Goal: Task Accomplishment & Management: Use online tool/utility

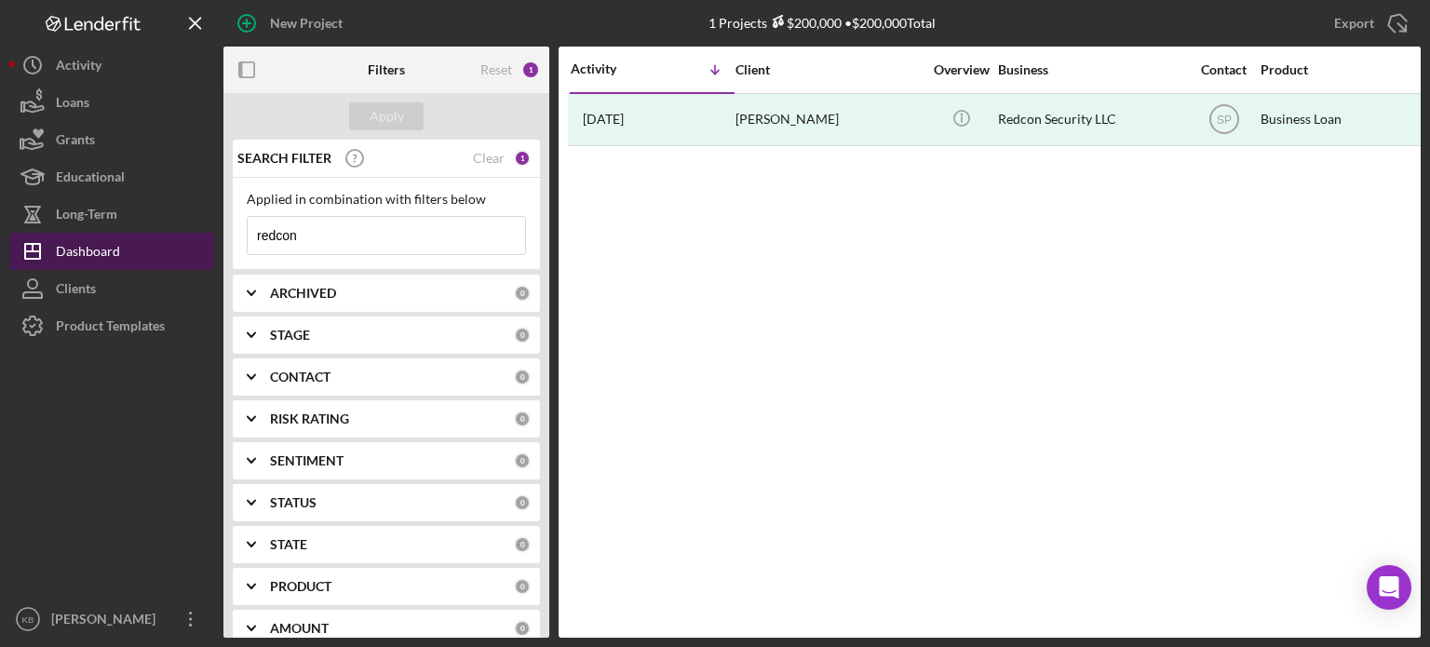
drag, startPoint x: 317, startPoint y: 237, endPoint x: 45, endPoint y: 251, distance: 272.3
click at [45, 251] on div "New Project 1 Projects $200,000 • $200,000 Total redcon Export Icon/Export Filt…" at bounding box center [715, 319] width 1412 height 638
type input "l"
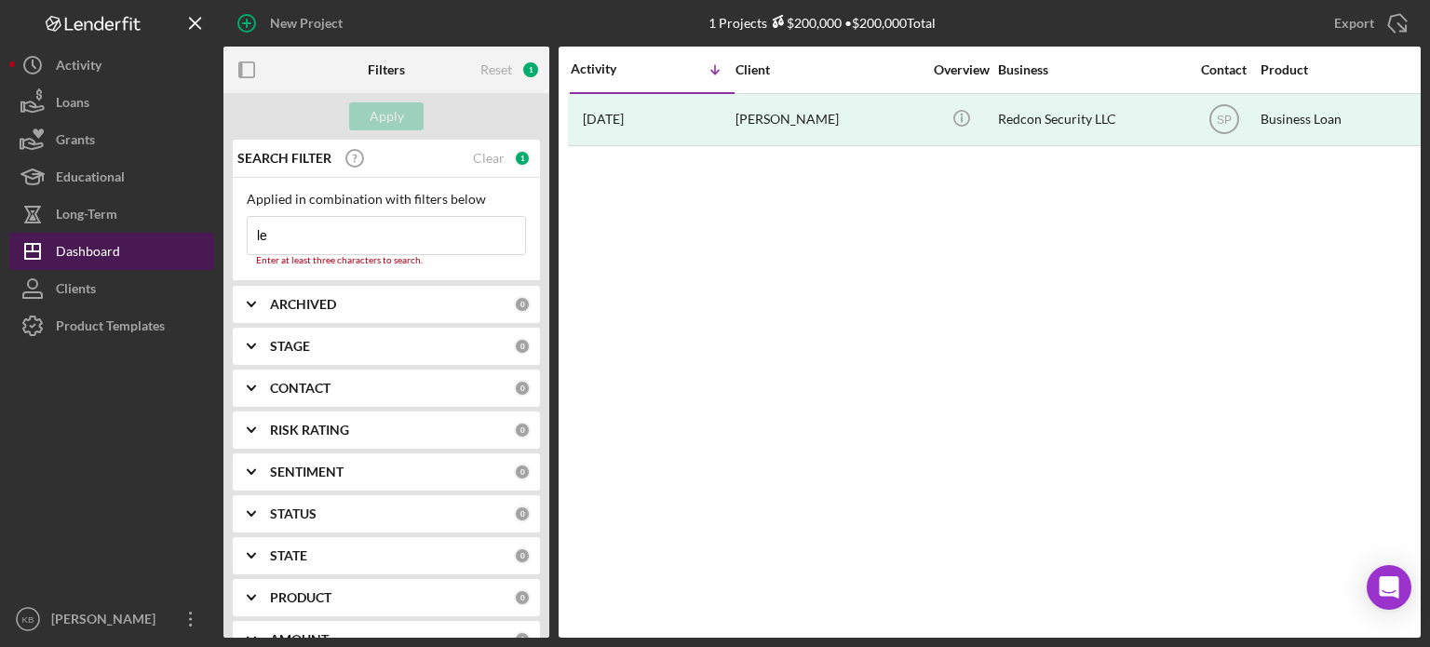
type input "l"
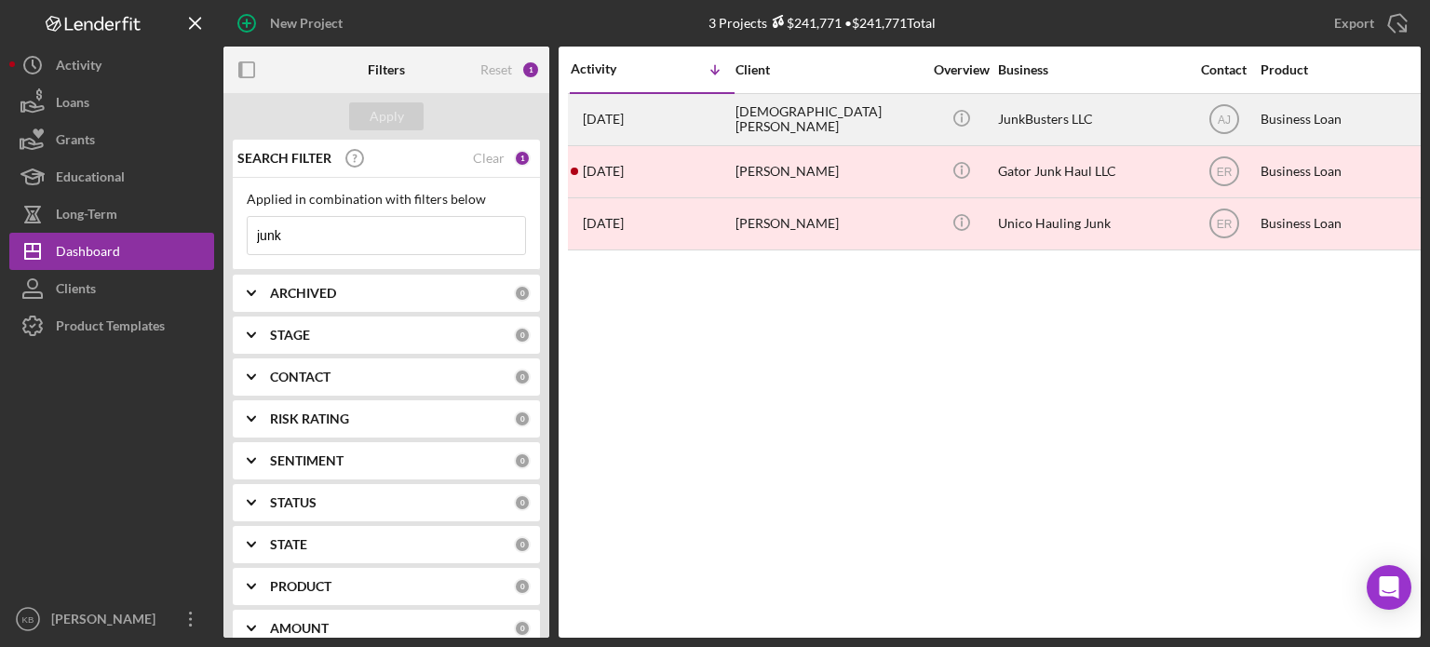
type input "junk"
click at [782, 118] on div "[DEMOGRAPHIC_DATA][PERSON_NAME]" at bounding box center [829, 119] width 186 height 49
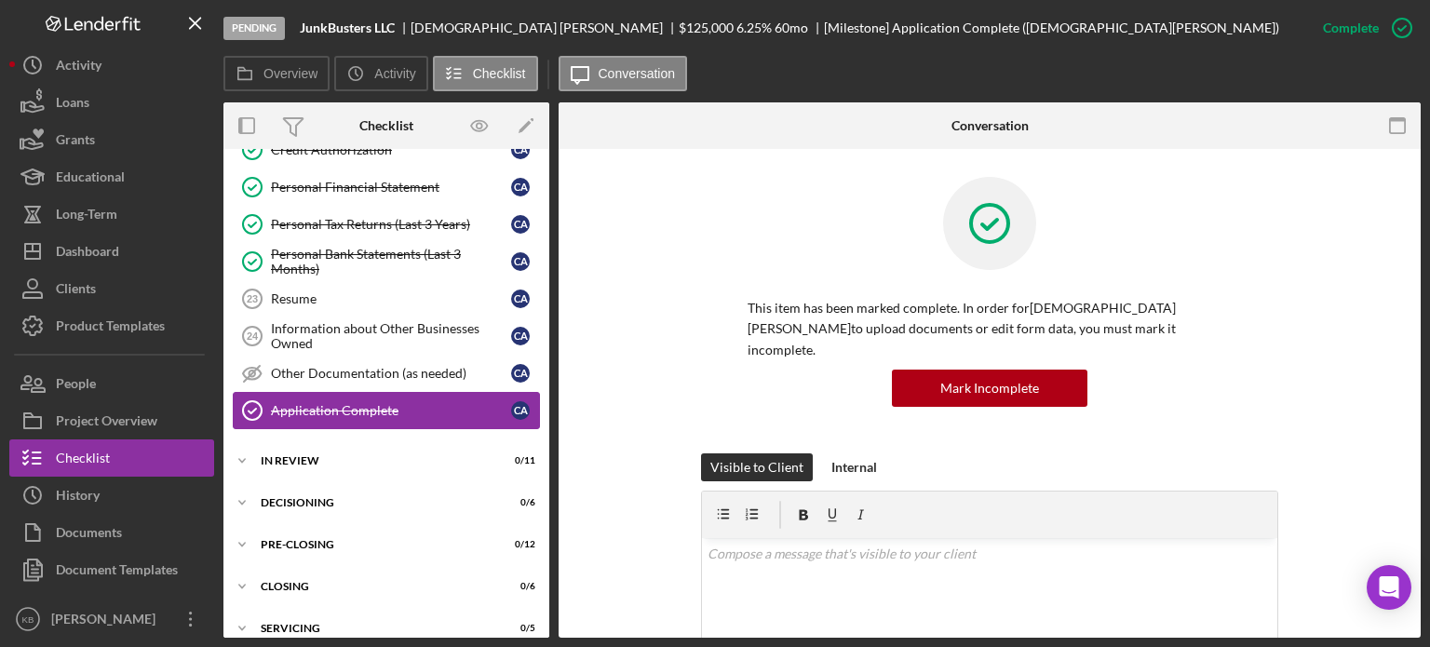
scroll to position [927, 0]
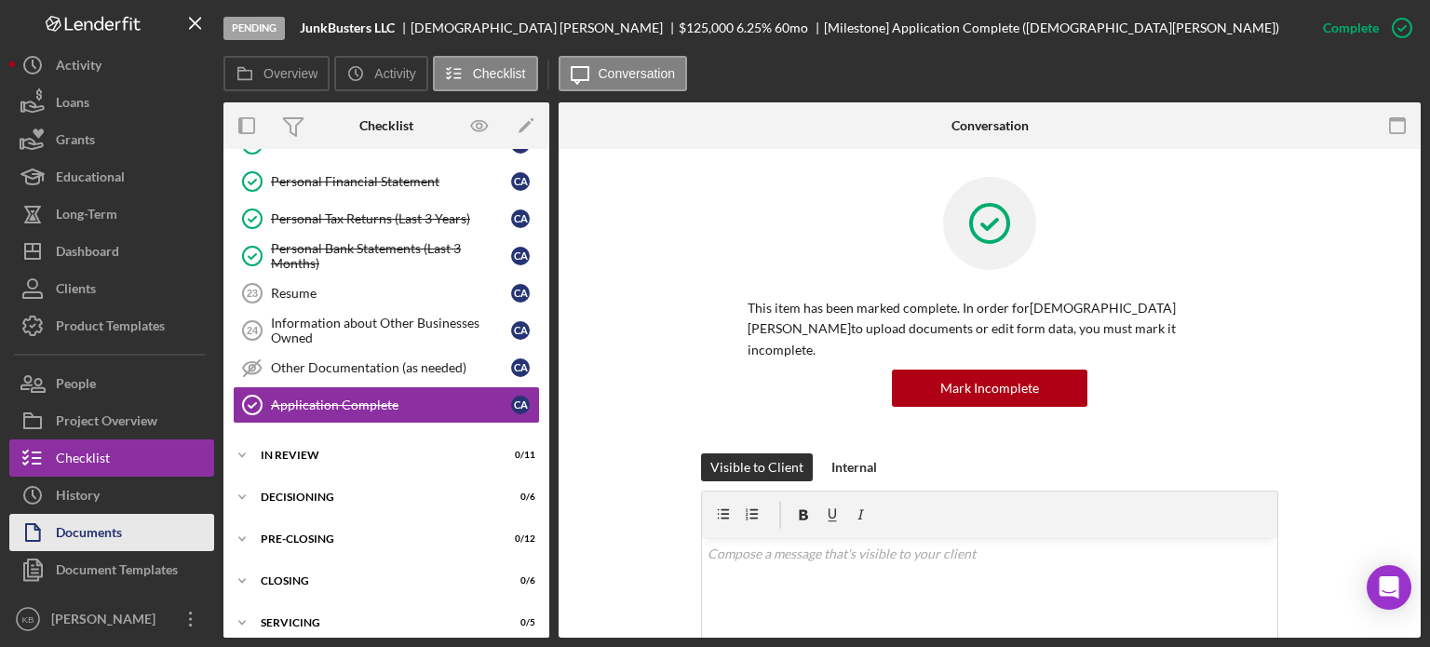
click at [75, 537] on div "Documents" at bounding box center [89, 535] width 66 height 42
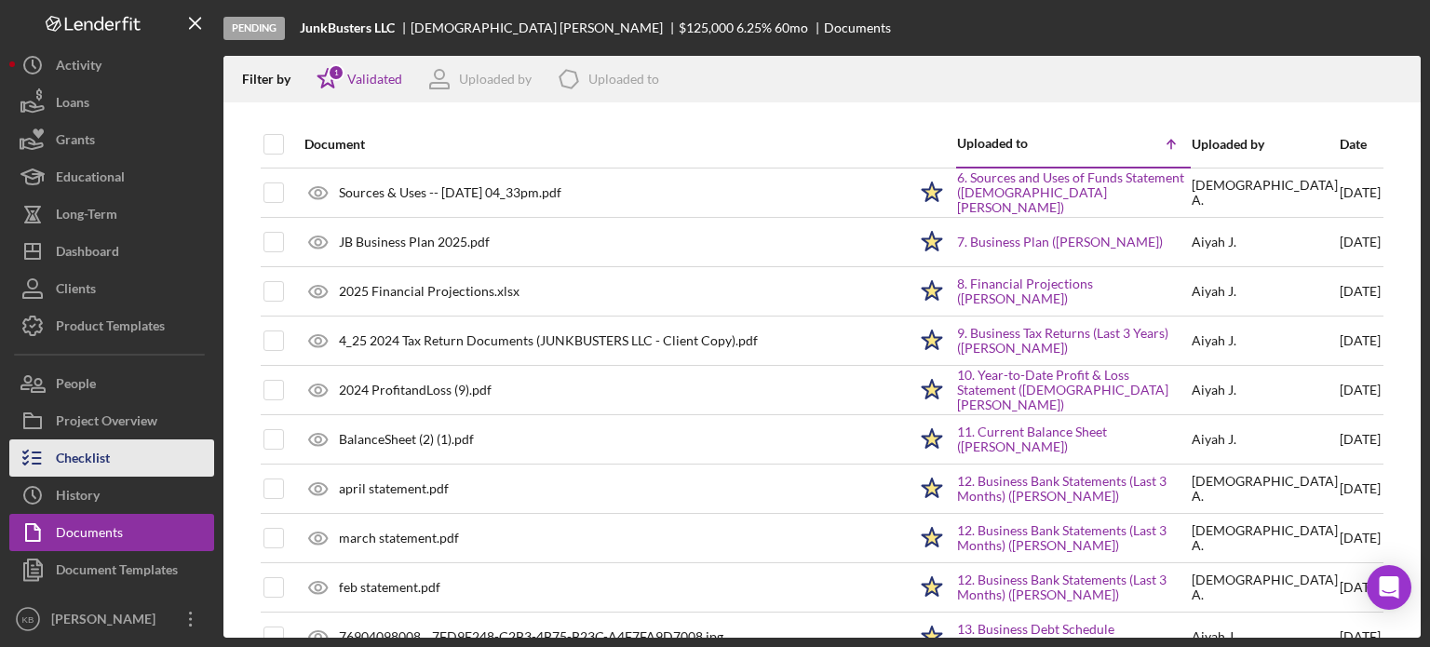
click at [67, 461] on div "Checklist" at bounding box center [83, 461] width 54 height 42
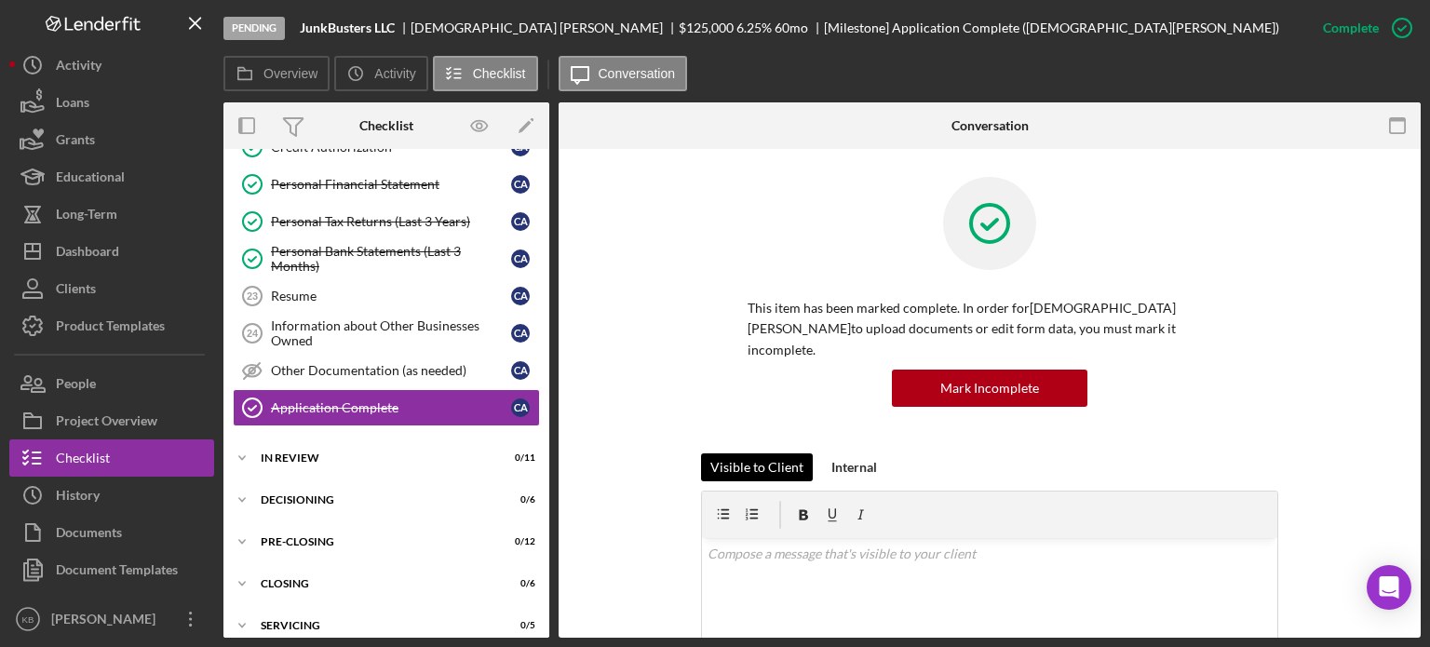
scroll to position [926, 0]
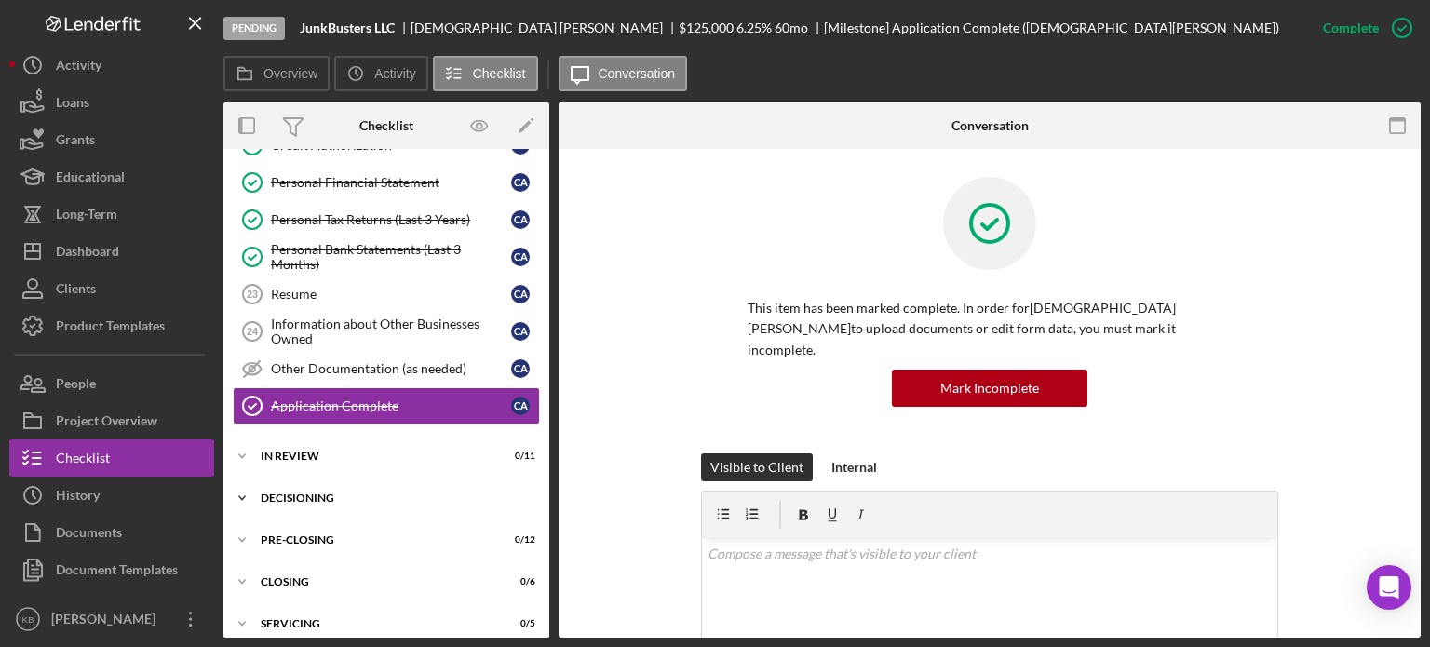
click at [246, 488] on icon "Icon/Expander" at bounding box center [241, 498] width 37 height 37
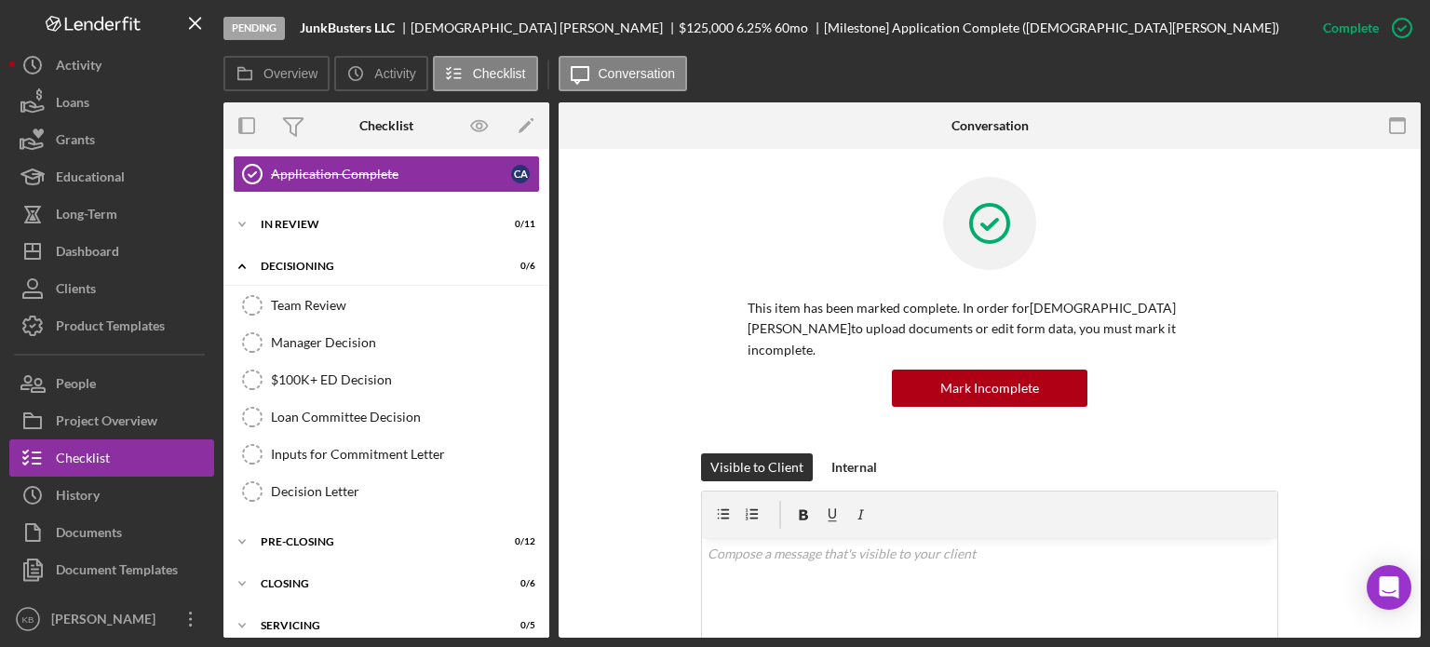
scroll to position [1160, 0]
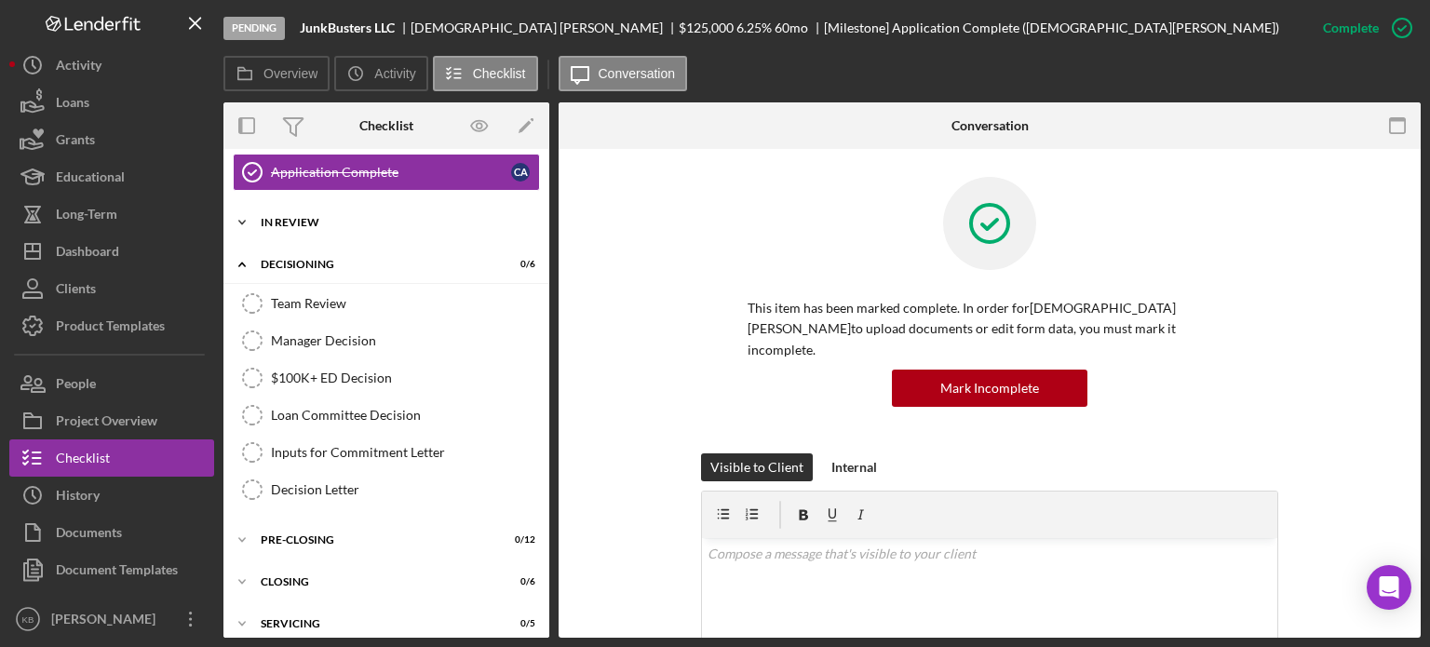
click at [243, 206] on icon "Icon/Expander" at bounding box center [241, 222] width 37 height 37
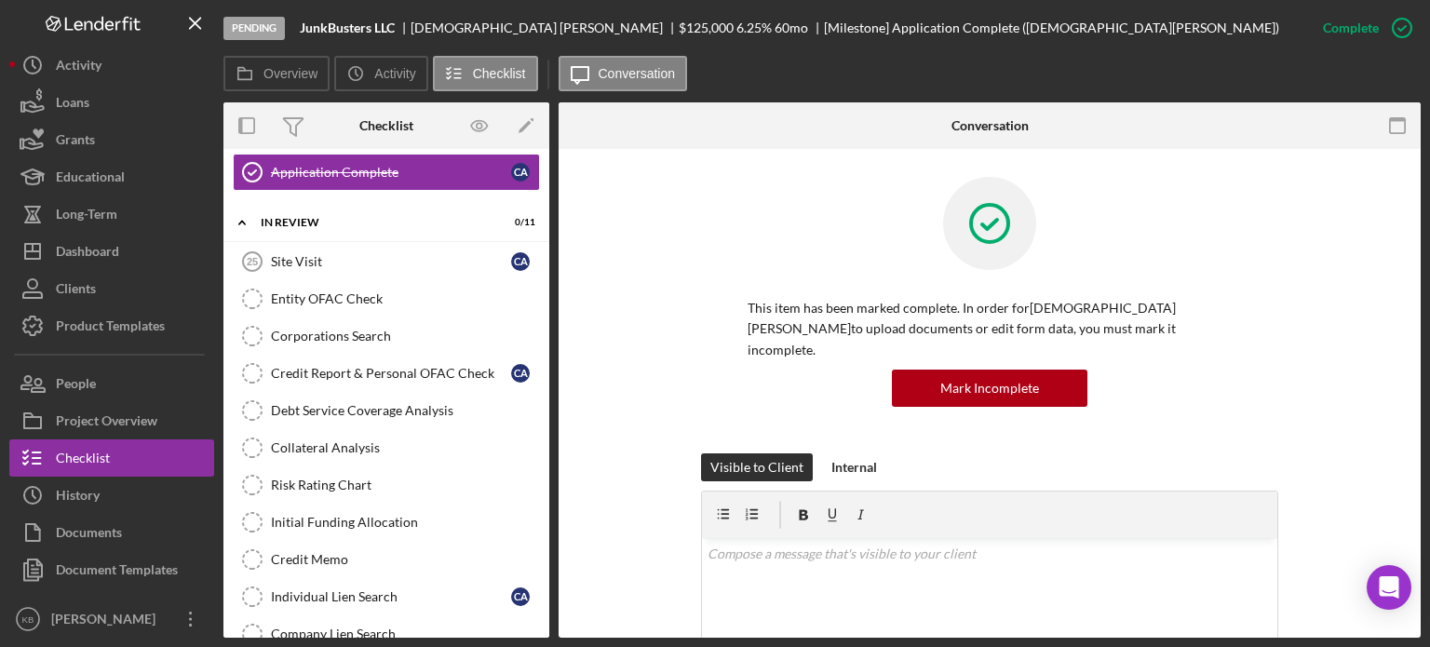
scroll to position [1251, 0]
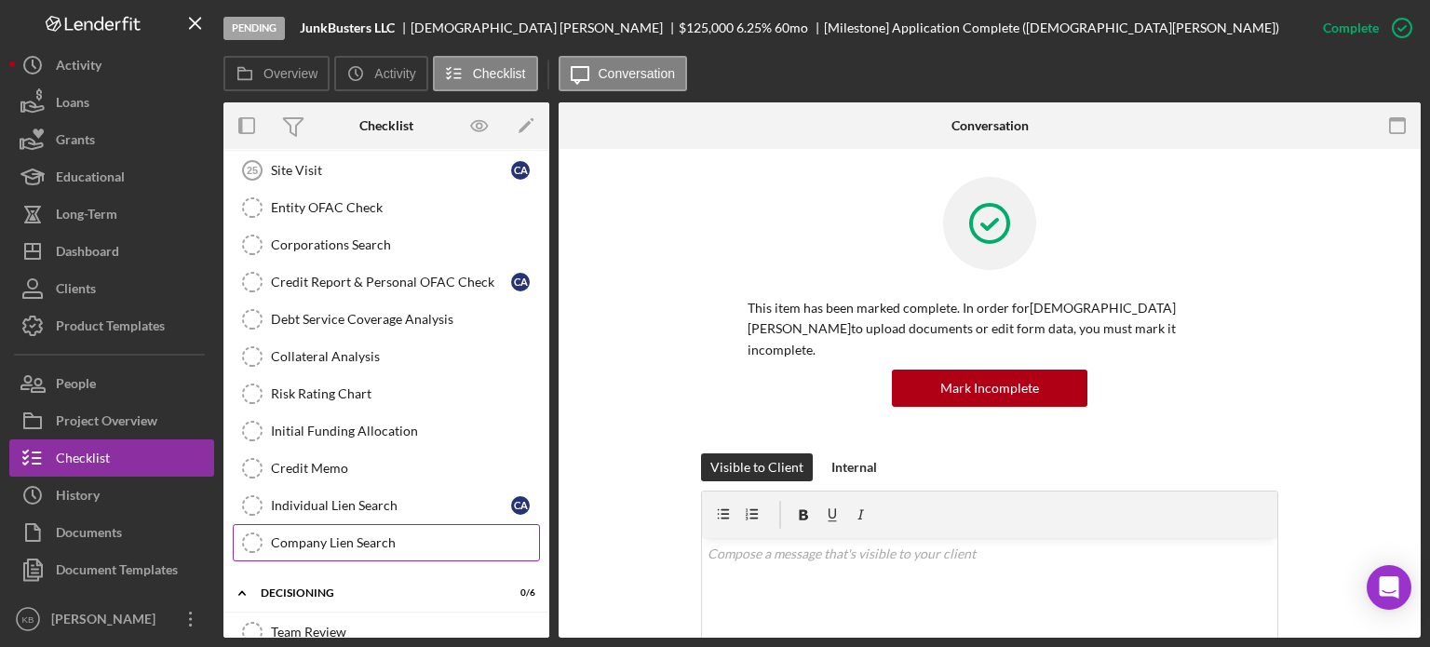
click at [347, 535] on div "Company Lien Search" at bounding box center [405, 542] width 268 height 15
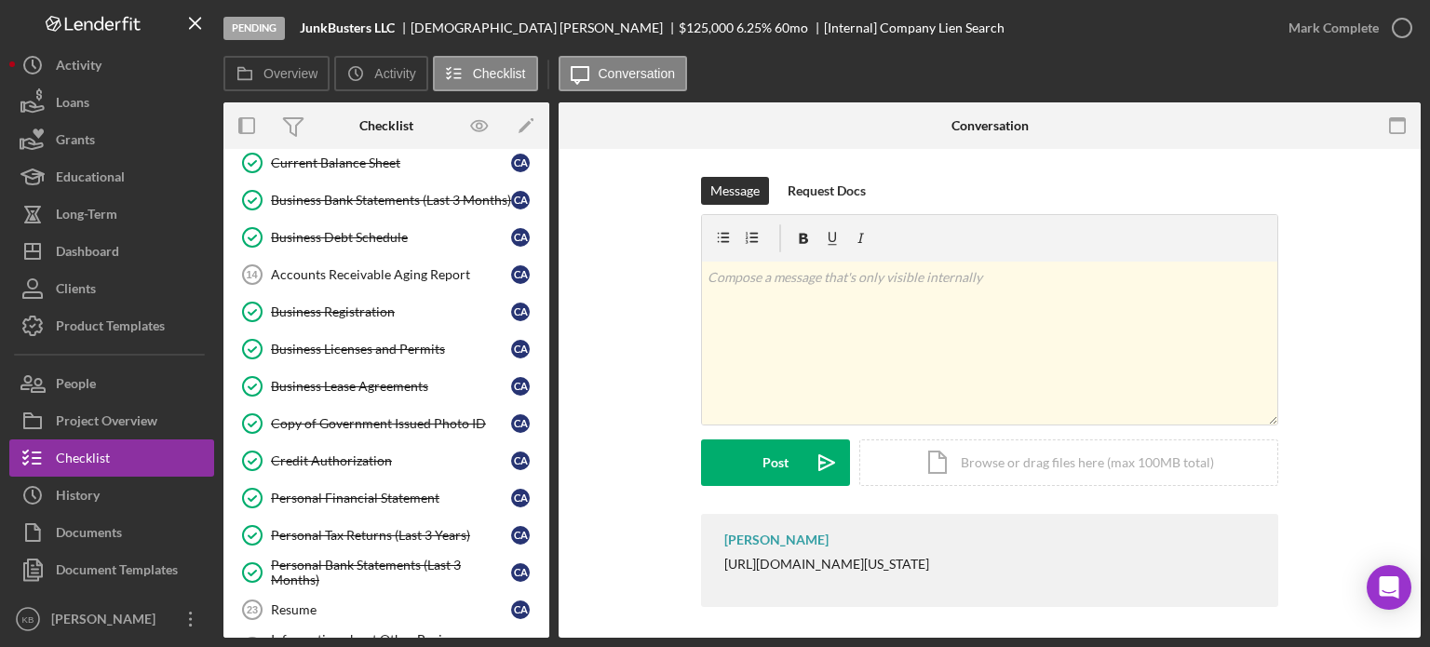
scroll to position [34, 0]
